Goal: Download file/media

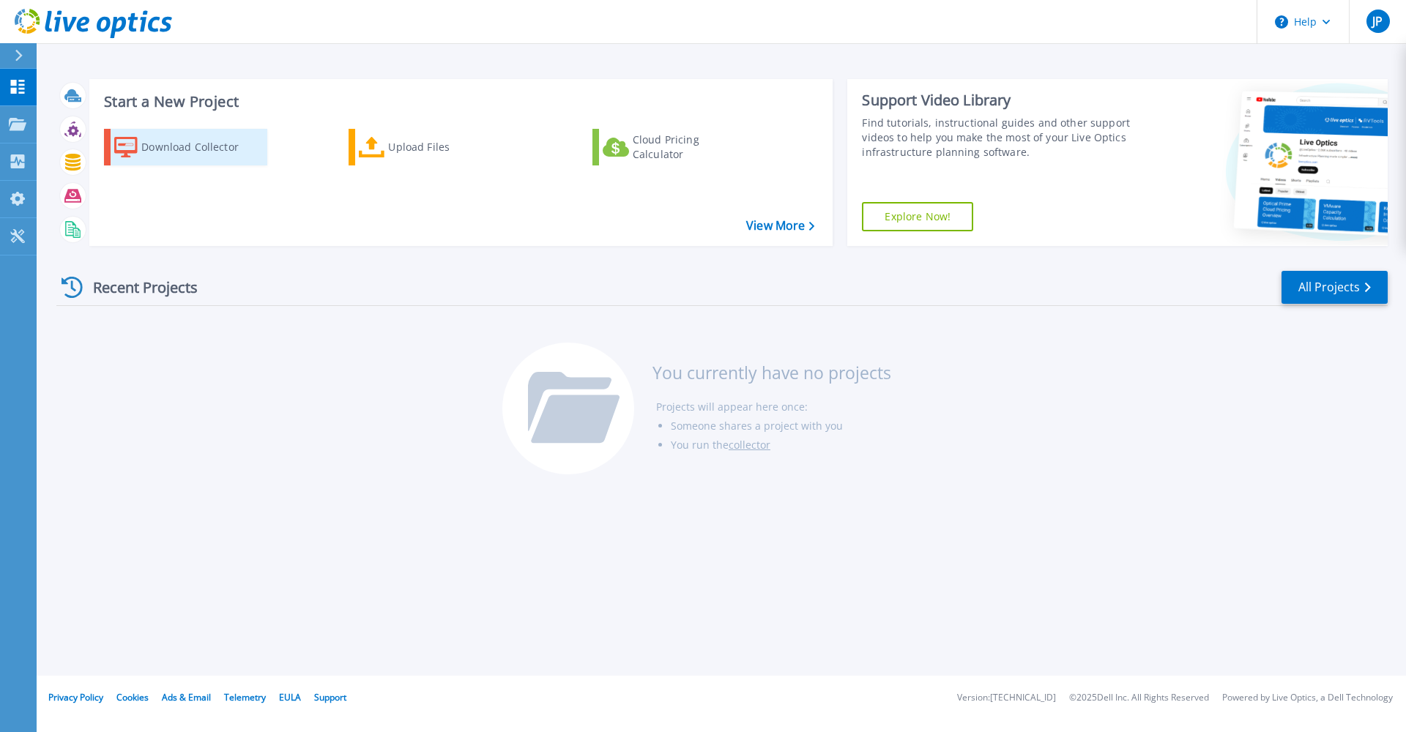
click at [167, 149] on div "Download Collector" at bounding box center [199, 147] width 117 height 29
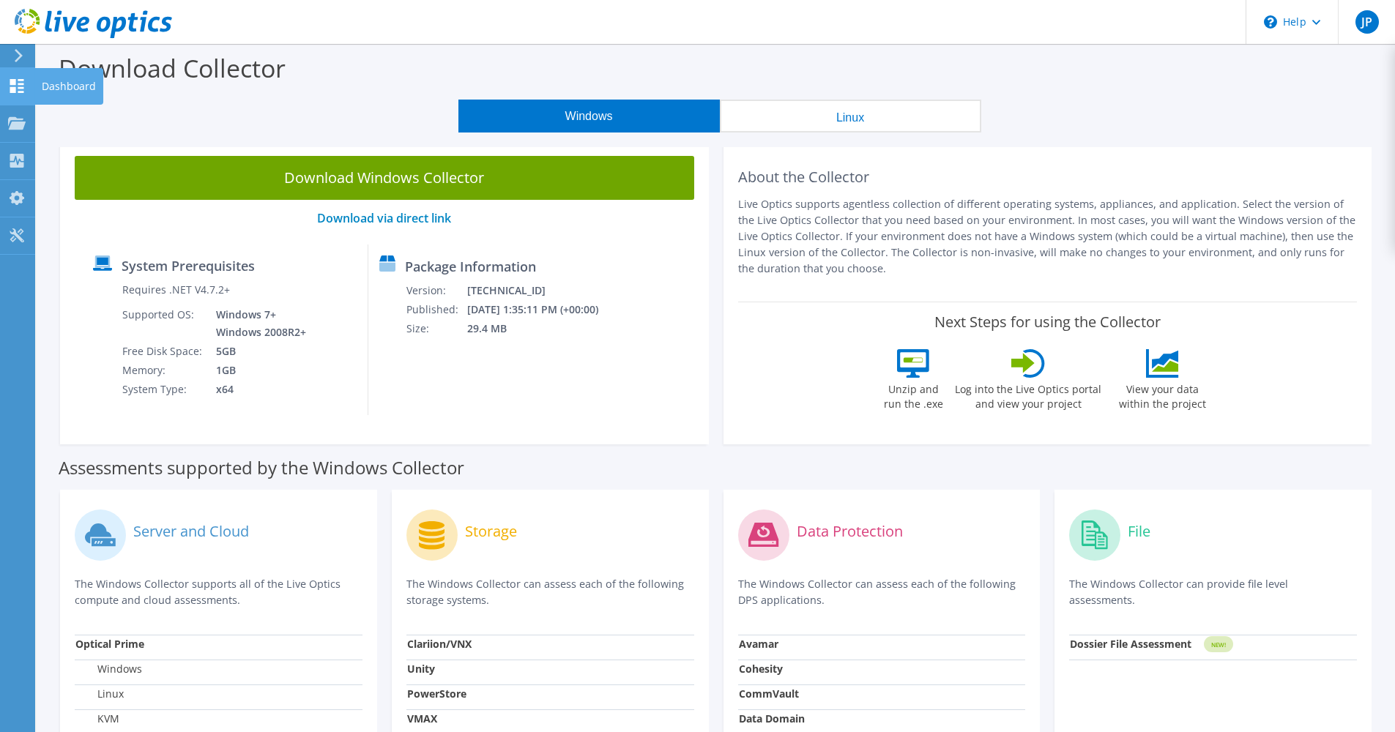
click at [18, 86] on icon at bounding box center [17, 86] width 18 height 14
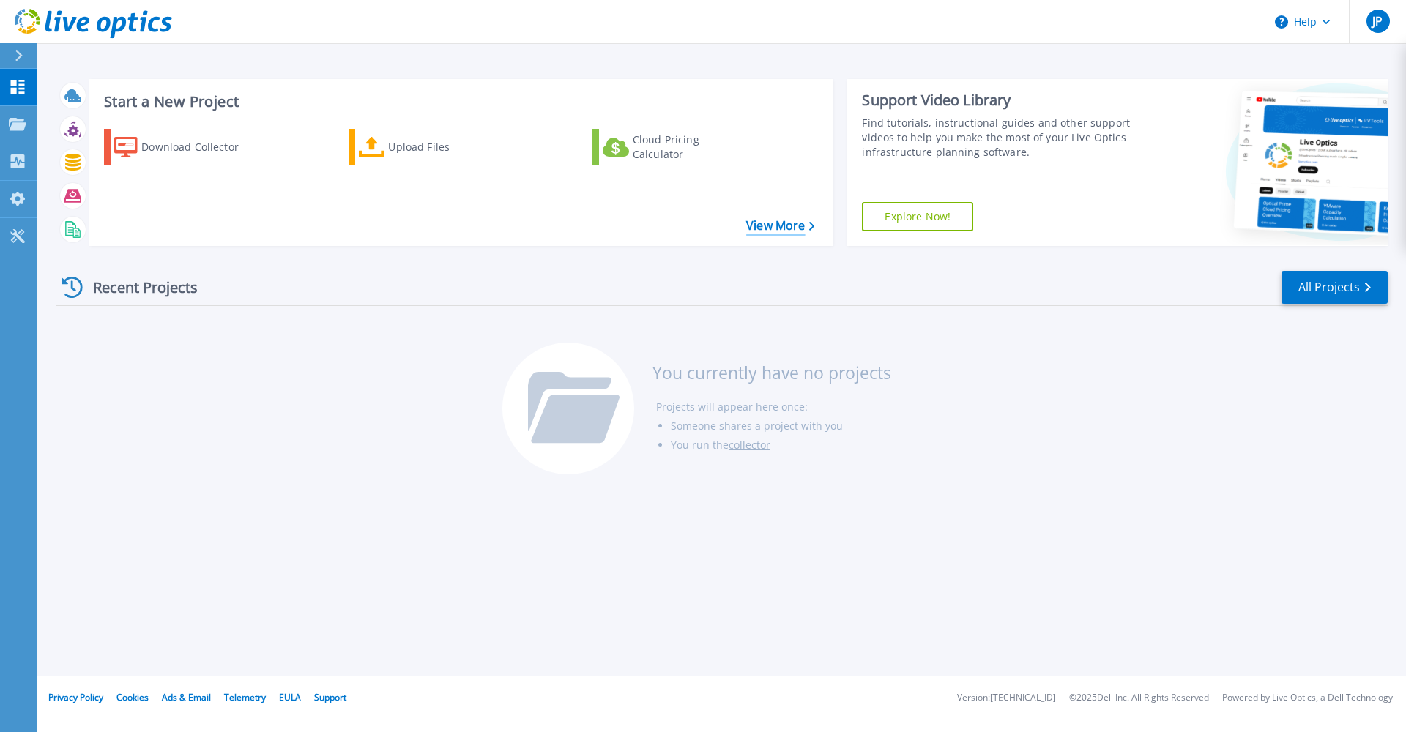
click at [767, 227] on link "View More" at bounding box center [780, 226] width 68 height 14
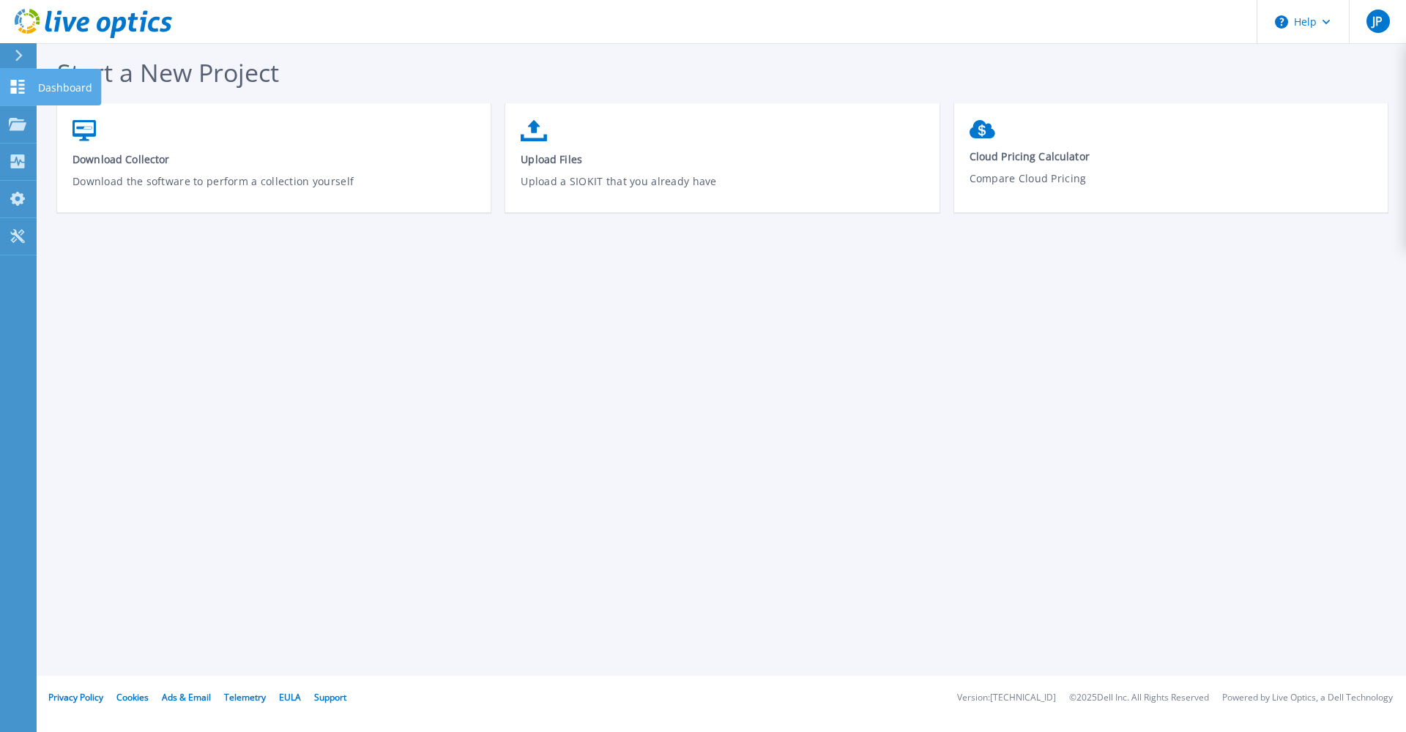
click at [29, 94] on link "Dashboard Dashboard" at bounding box center [18, 87] width 37 height 37
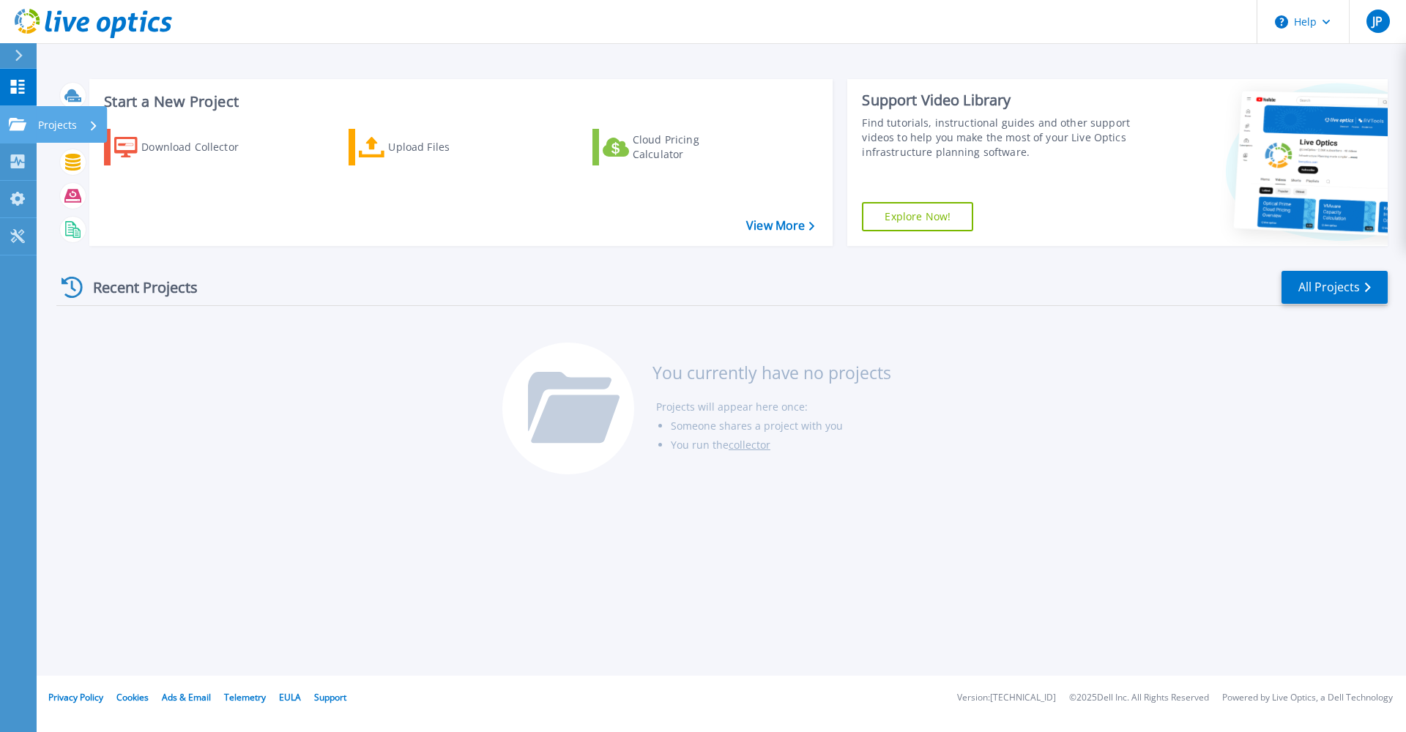
click at [13, 122] on icon at bounding box center [18, 124] width 18 height 12
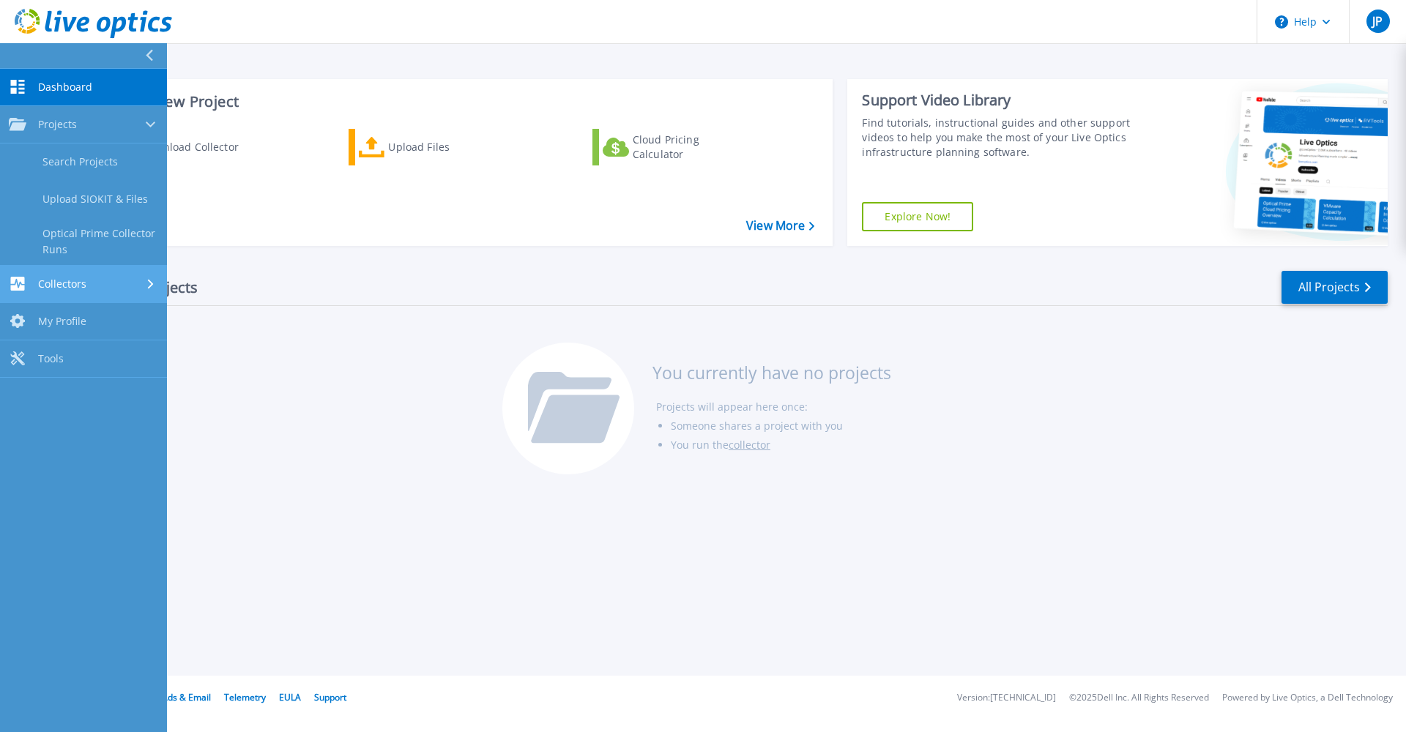
click at [75, 292] on link "Collectors Collectors" at bounding box center [83, 284] width 167 height 37
click at [62, 315] on span "Tools" at bounding box center [51, 311] width 26 height 13
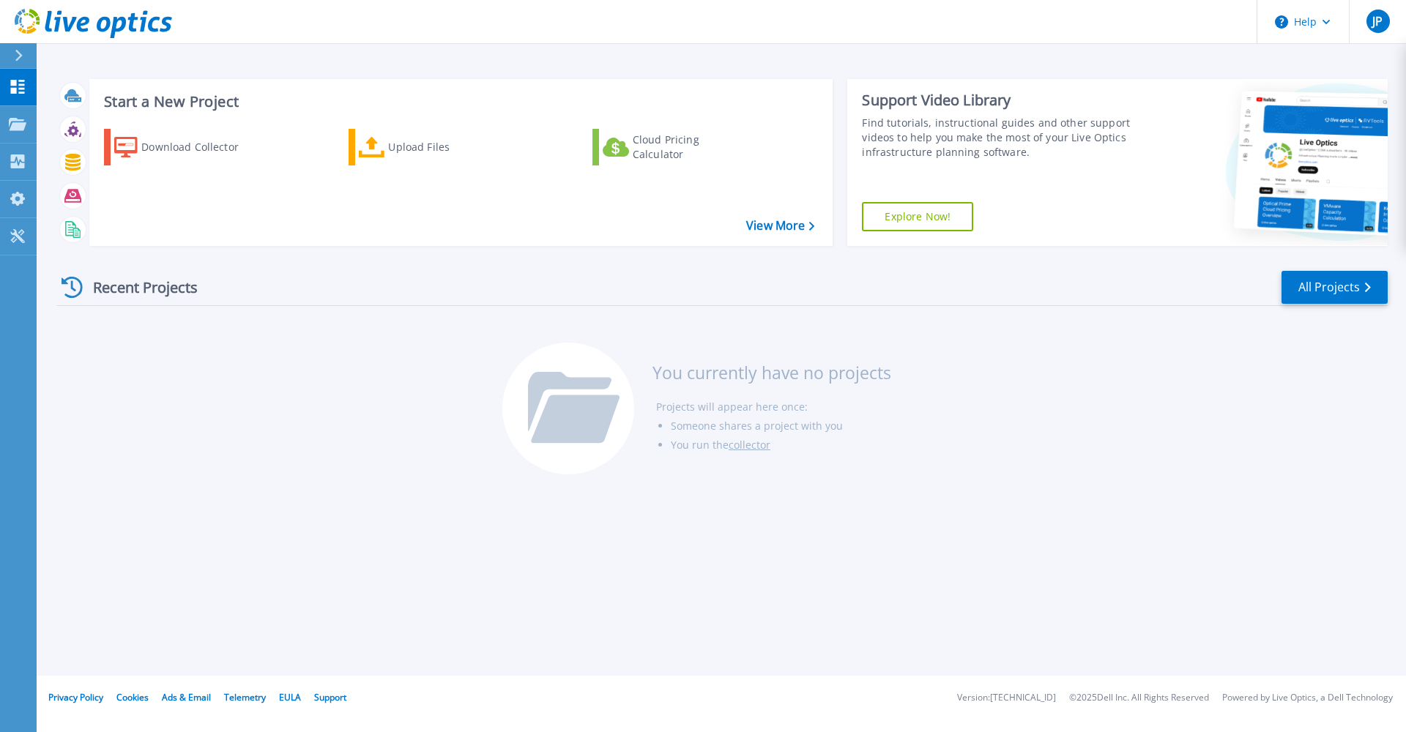
click at [21, 15] on icon at bounding box center [93, 24] width 157 height 30
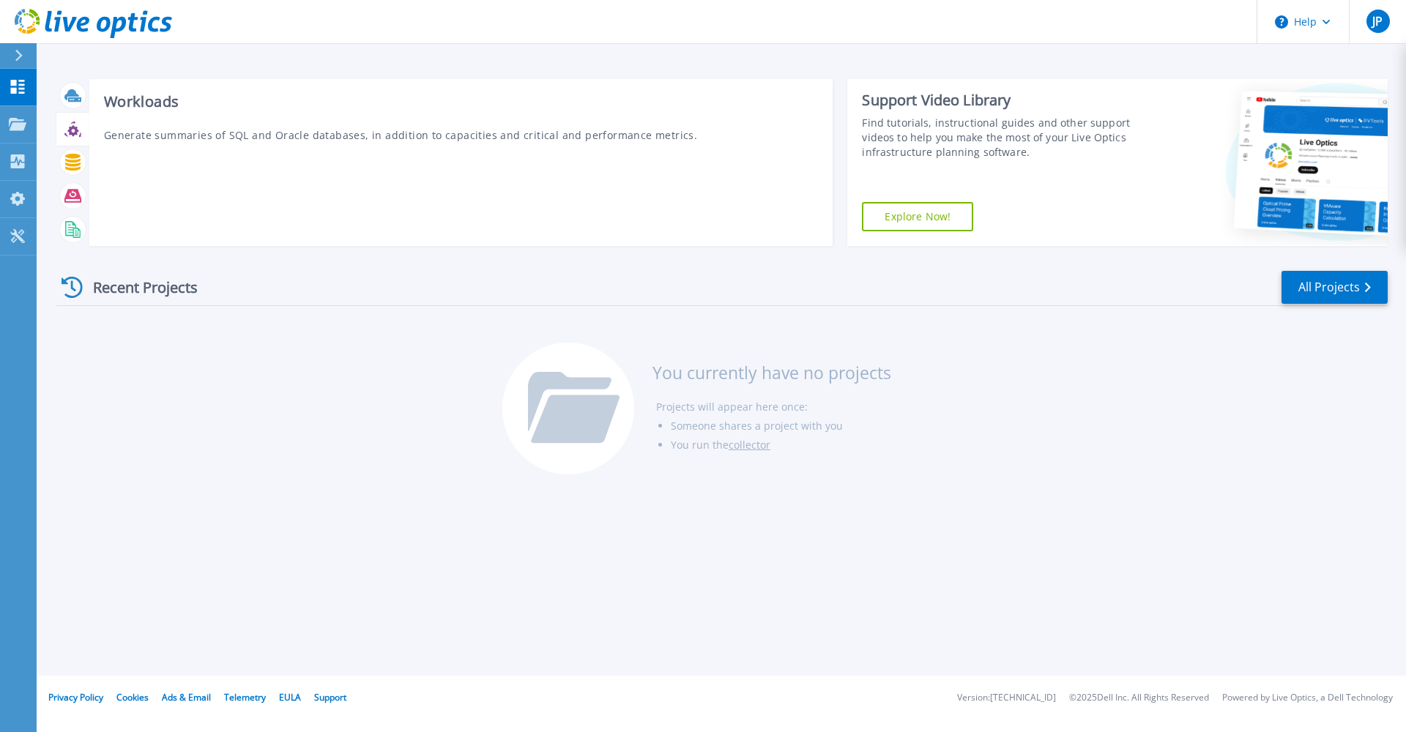
click at [71, 130] on icon at bounding box center [72, 130] width 11 height 11
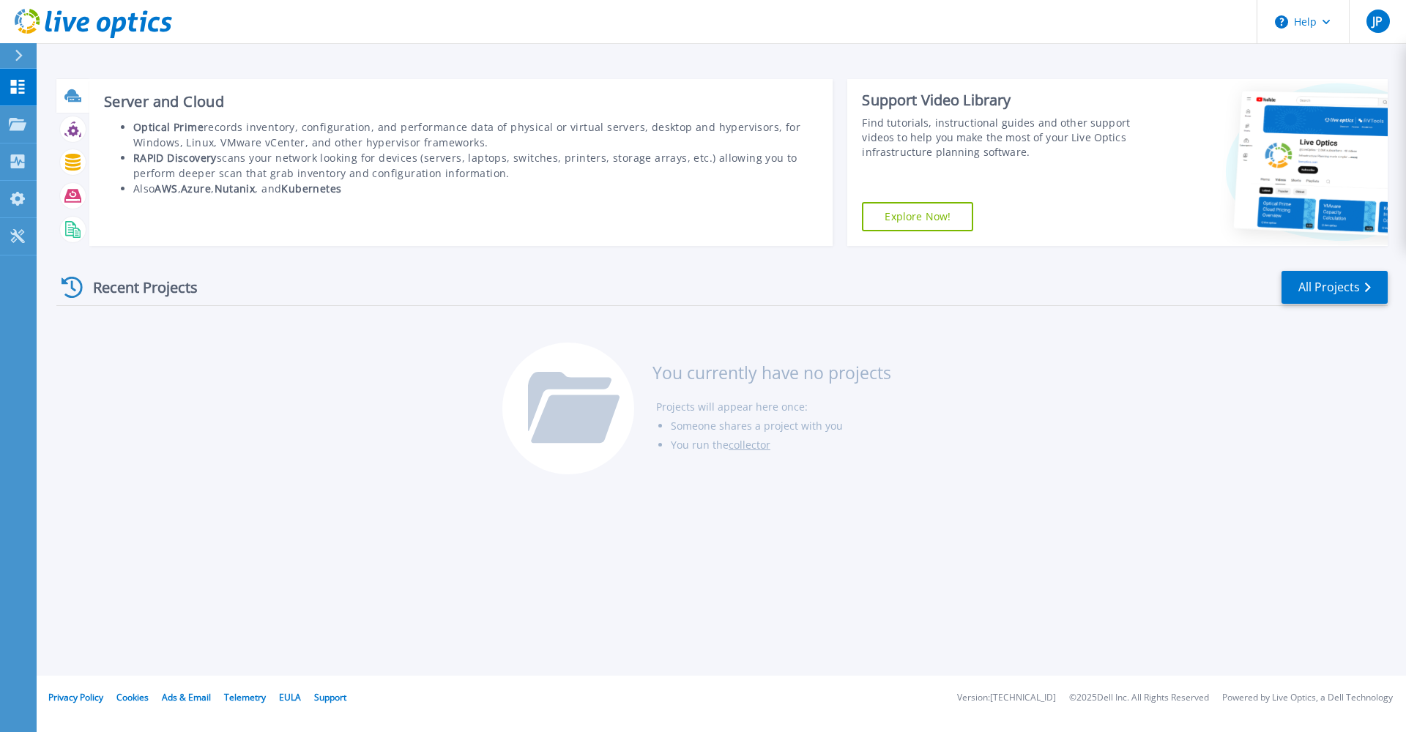
click at [75, 96] on icon at bounding box center [71, 94] width 15 height 11
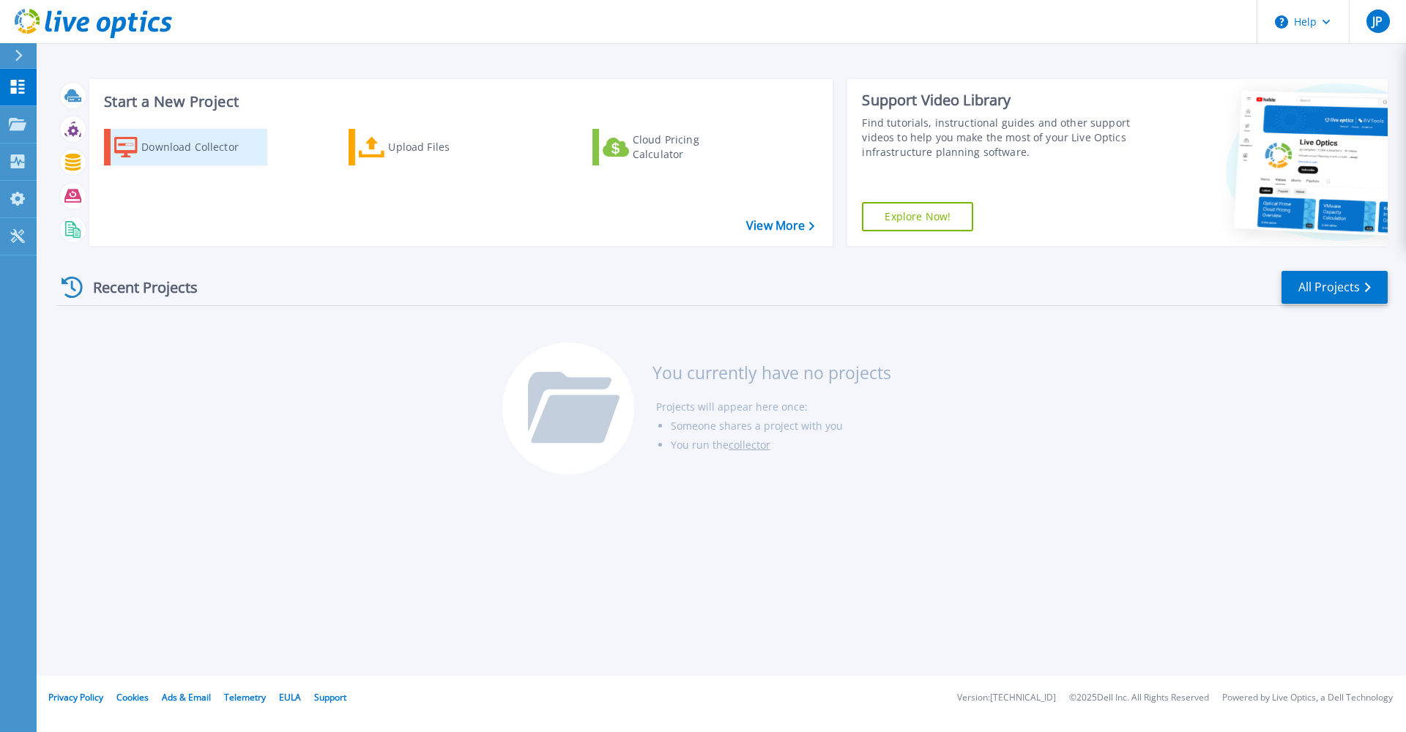
click at [185, 146] on div "Download Collector" at bounding box center [199, 147] width 117 height 29
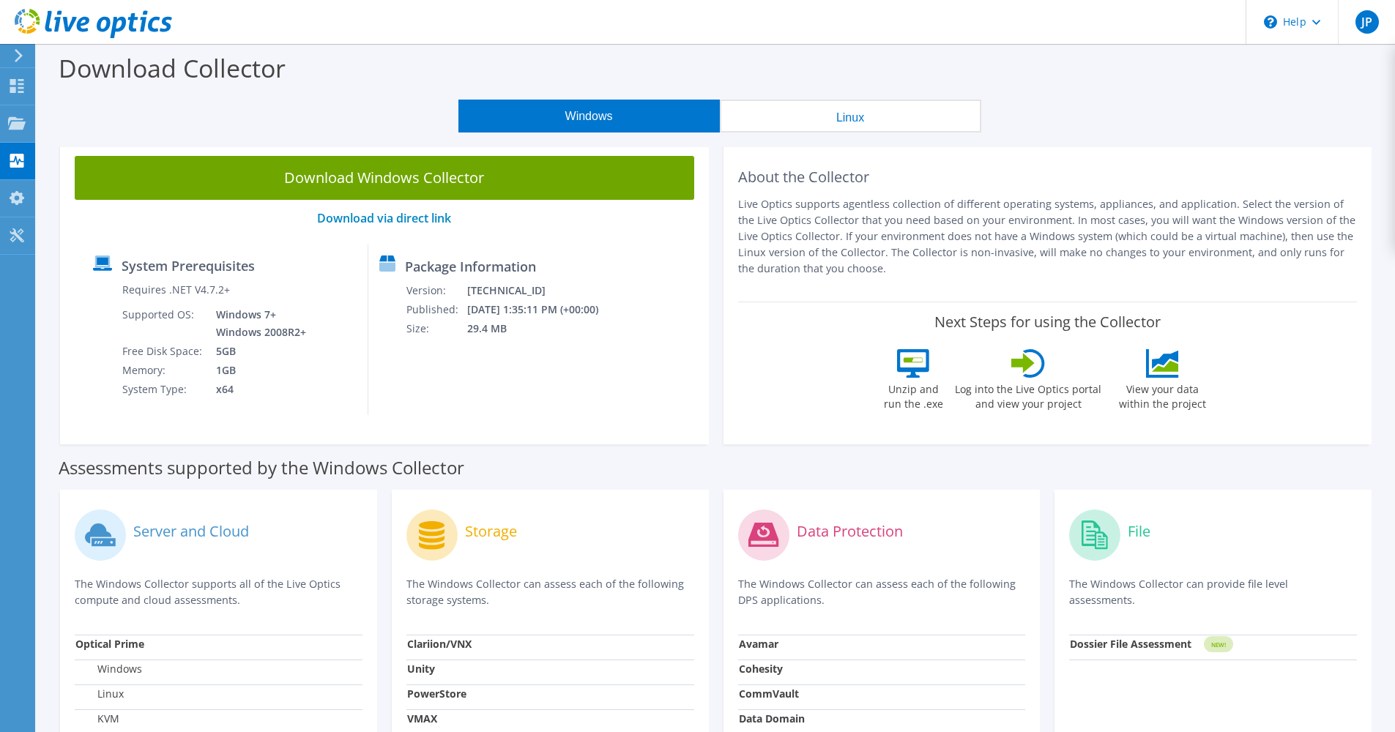
click at [329, 164] on link "Download Windows Collector" at bounding box center [384, 178] width 619 height 44
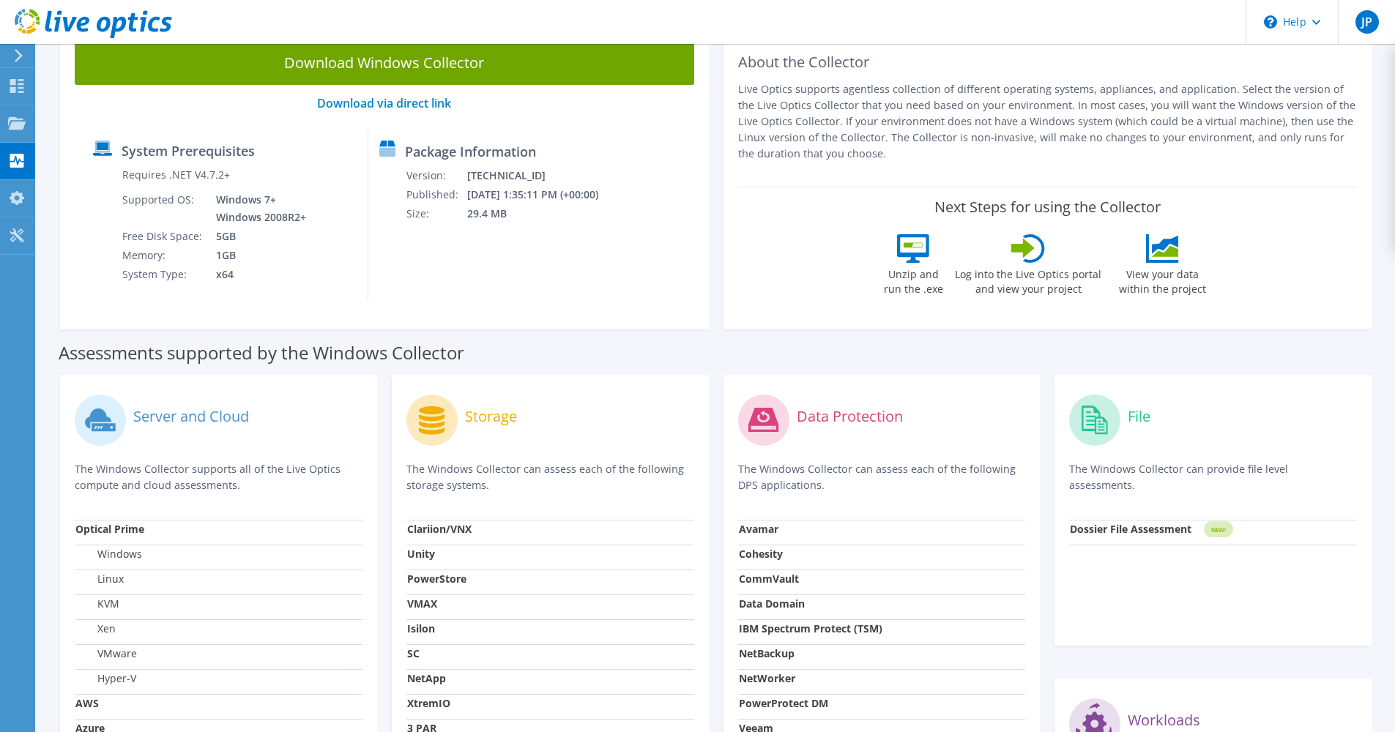
scroll to position [220, 0]
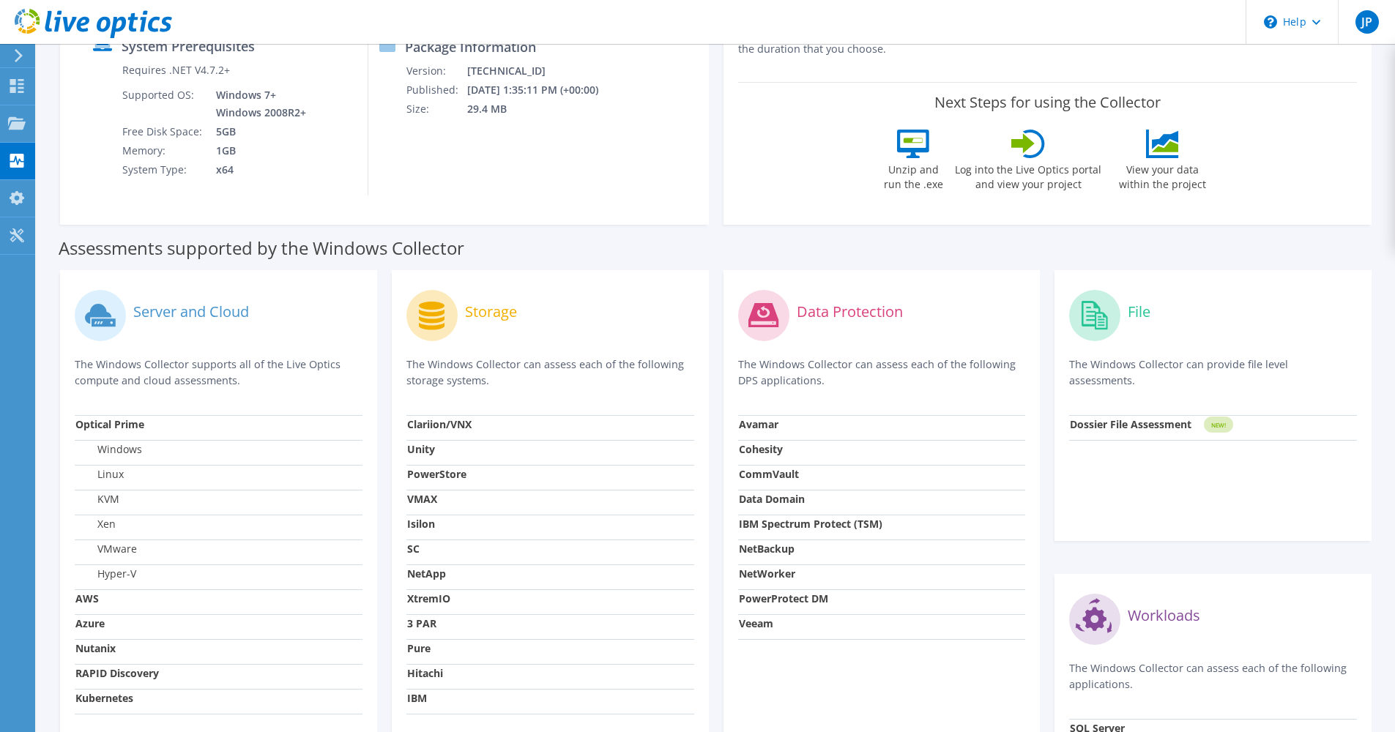
click at [202, 308] on label "Server and Cloud" at bounding box center [191, 312] width 116 height 15
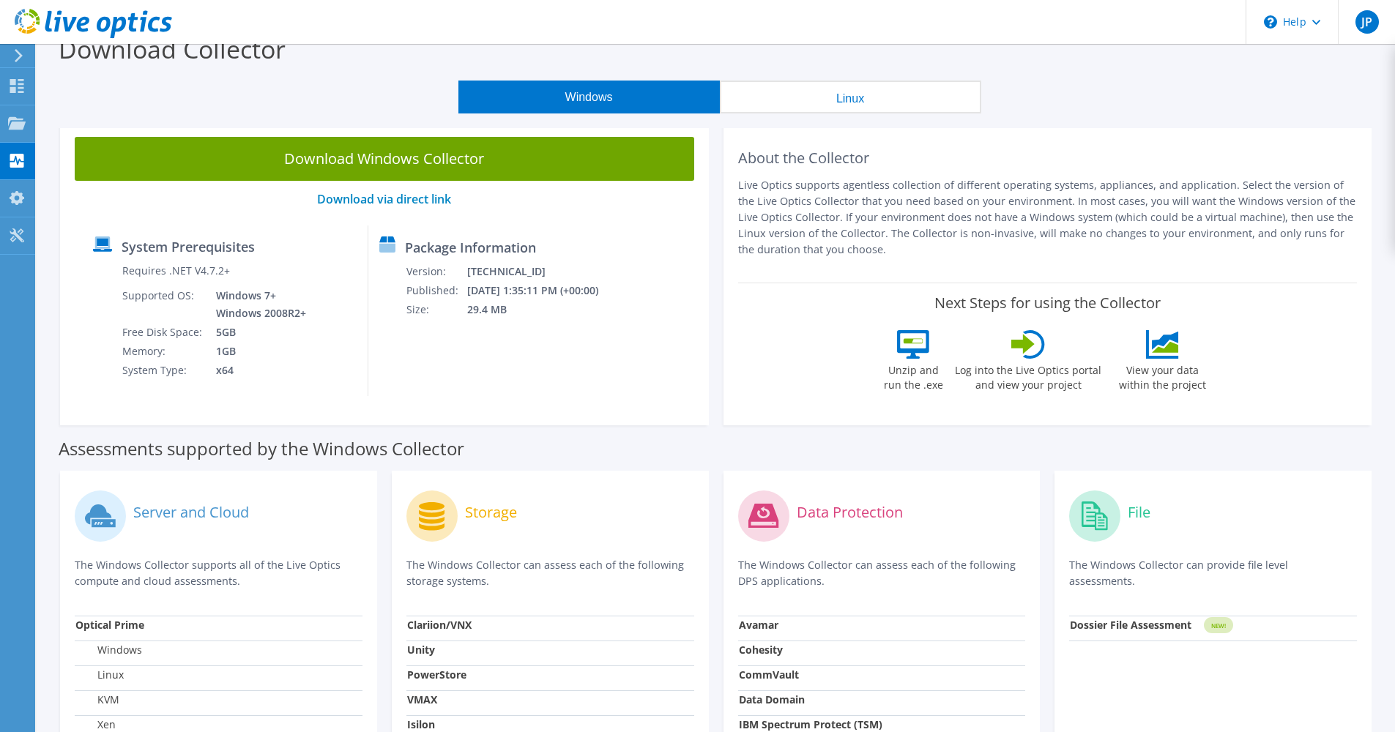
scroll to position [0, 0]
